Goal: Task Accomplishment & Management: Manage account settings

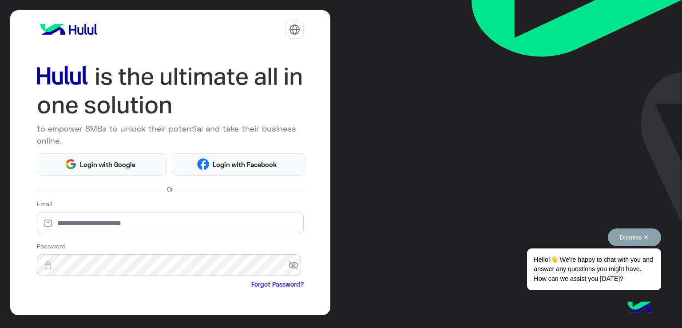
click at [647, 233] on button "Dismiss ✕" at bounding box center [634, 237] width 53 height 18
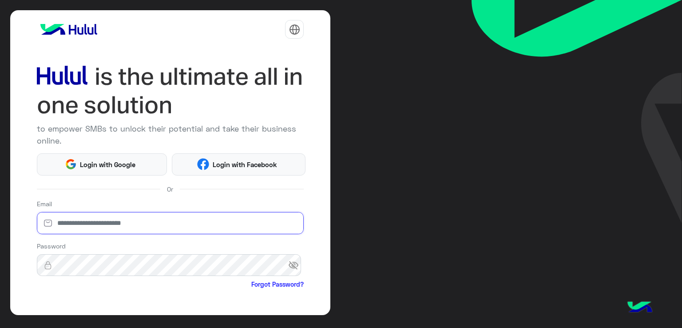
click at [158, 224] on input "email" at bounding box center [170, 223] width 267 height 22
paste input "**********"
type input "**********"
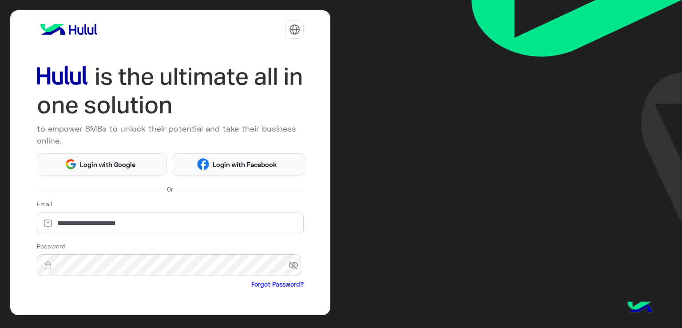
scroll to position [44, 0]
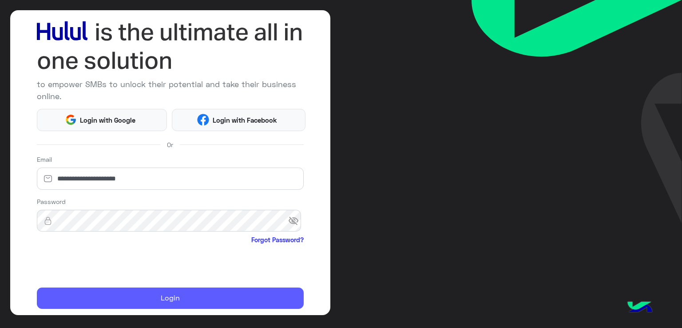
click at [170, 301] on button "Login" at bounding box center [170, 297] width 267 height 21
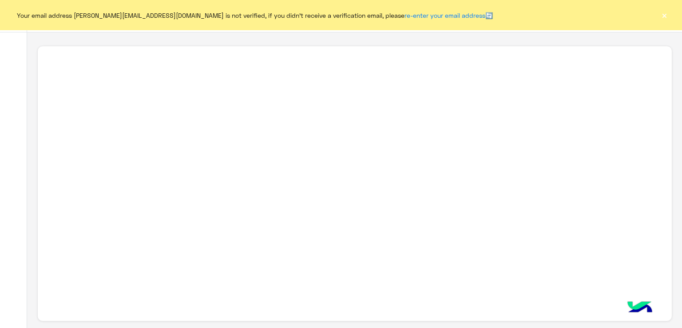
click at [664, 18] on button "×" at bounding box center [664, 15] width 9 height 9
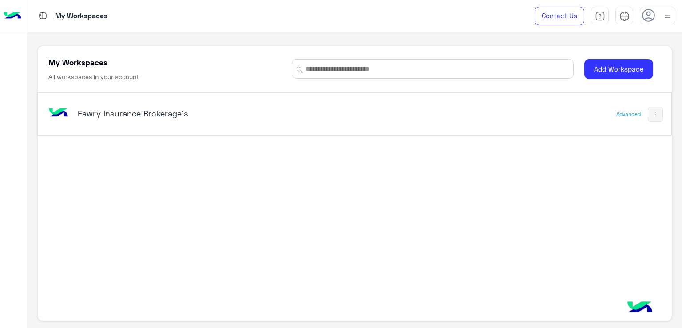
click at [149, 113] on h5 "Fawry Insurance Brokerage`s" at bounding box center [189, 113] width 222 height 11
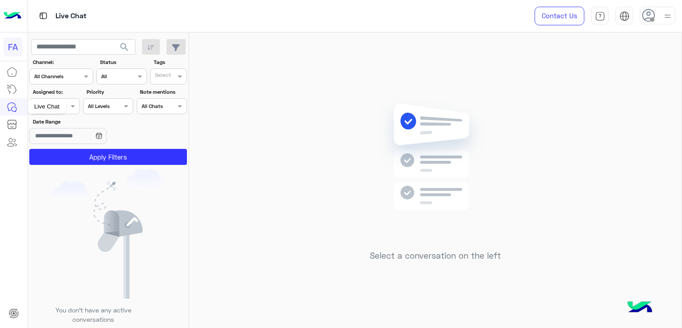
click at [52, 102] on div "Live Chat" at bounding box center [47, 106] width 39 height 14
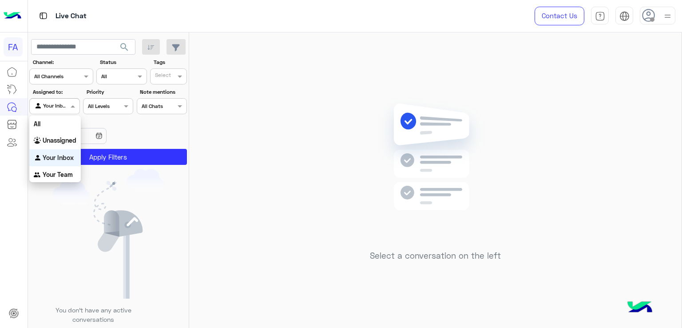
click at [67, 107] on div at bounding box center [54, 105] width 49 height 8
click at [61, 136] on b "Unassigned" at bounding box center [60, 140] width 34 height 8
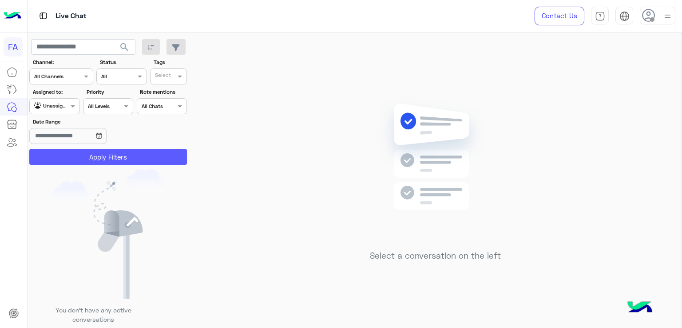
click at [103, 158] on button "Apply Filters" at bounding box center [108, 157] width 158 height 16
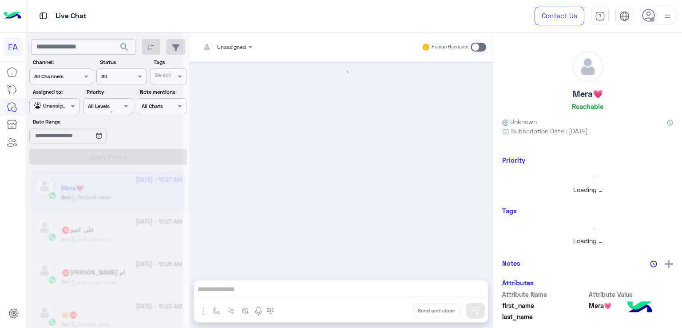
scroll to position [873, 0]
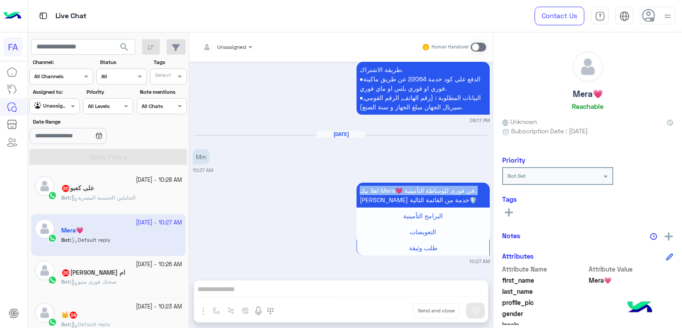
drag, startPoint x: 188, startPoint y: 189, endPoint x: 190, endPoint y: 205, distance: 16.1
click at [190, 205] on mat-drawer "Unassigned Human Handover [DATE] خطة الاسعار 09:16 PM مبلغ تأمين 80,000 جم : 25…" at bounding box center [435, 181] width 493 height 299
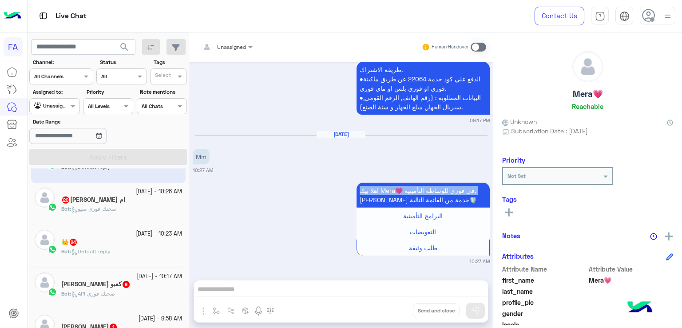
scroll to position [0, 0]
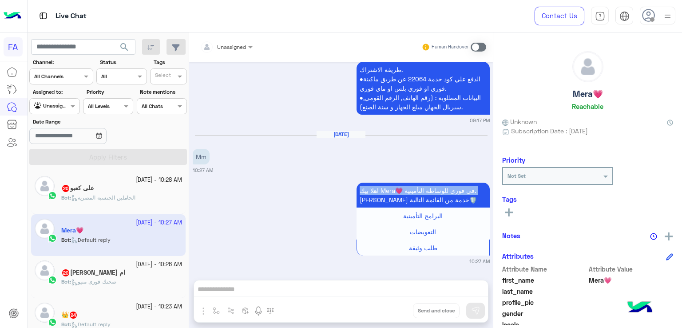
click at [669, 16] on img at bounding box center [667, 16] width 11 height 11
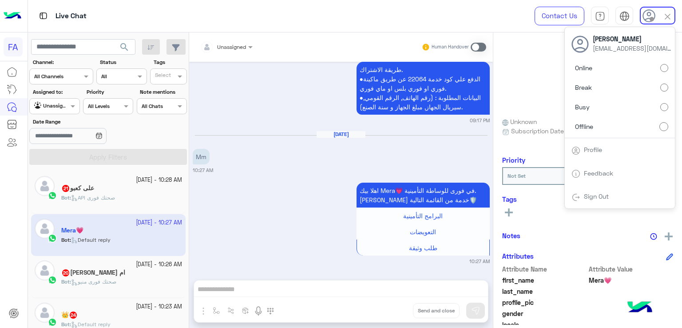
click at [600, 196] on link "Sign Out" at bounding box center [596, 196] width 25 height 8
